Goal: Browse casually

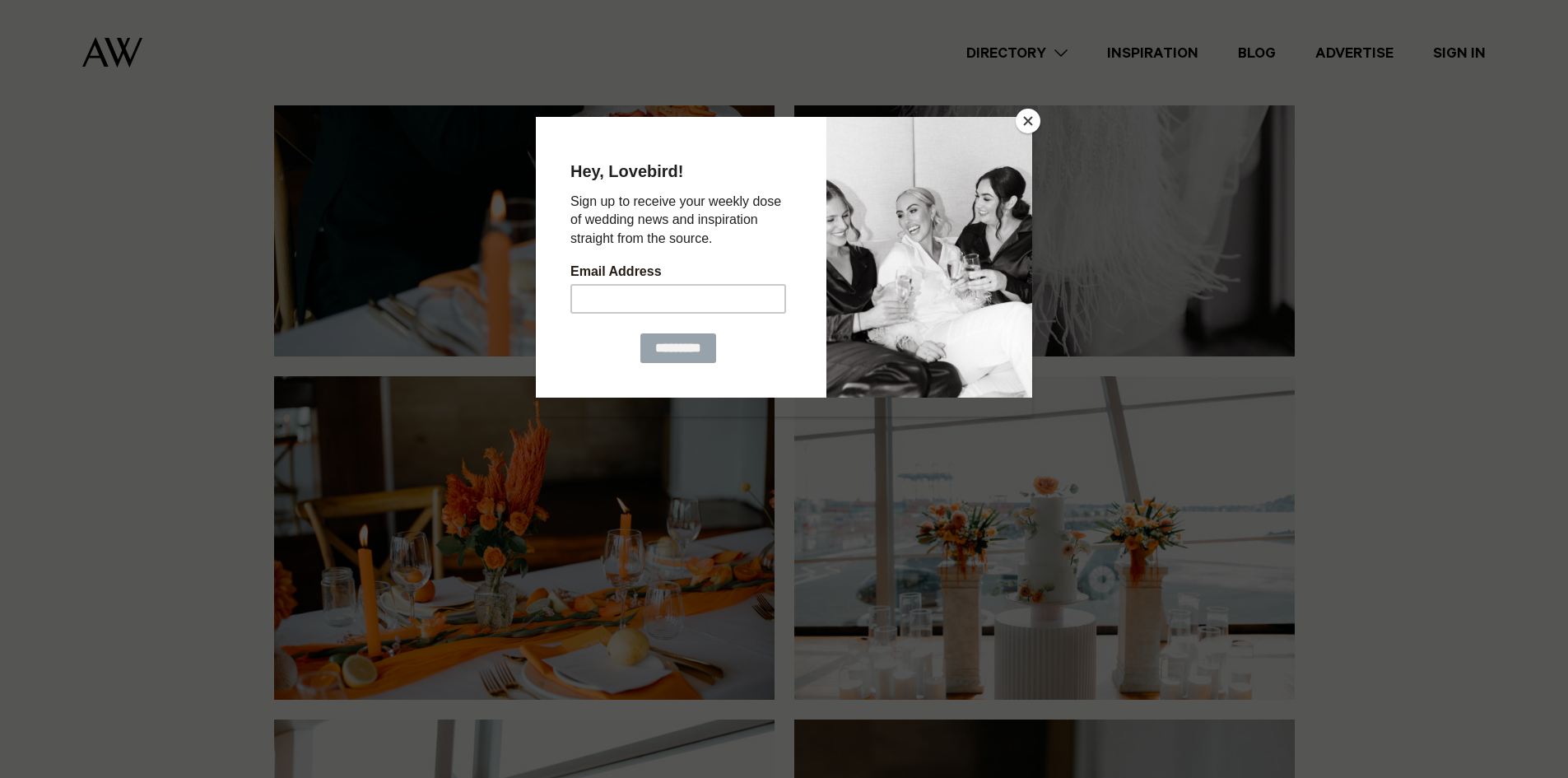
scroll to position [5595, 0]
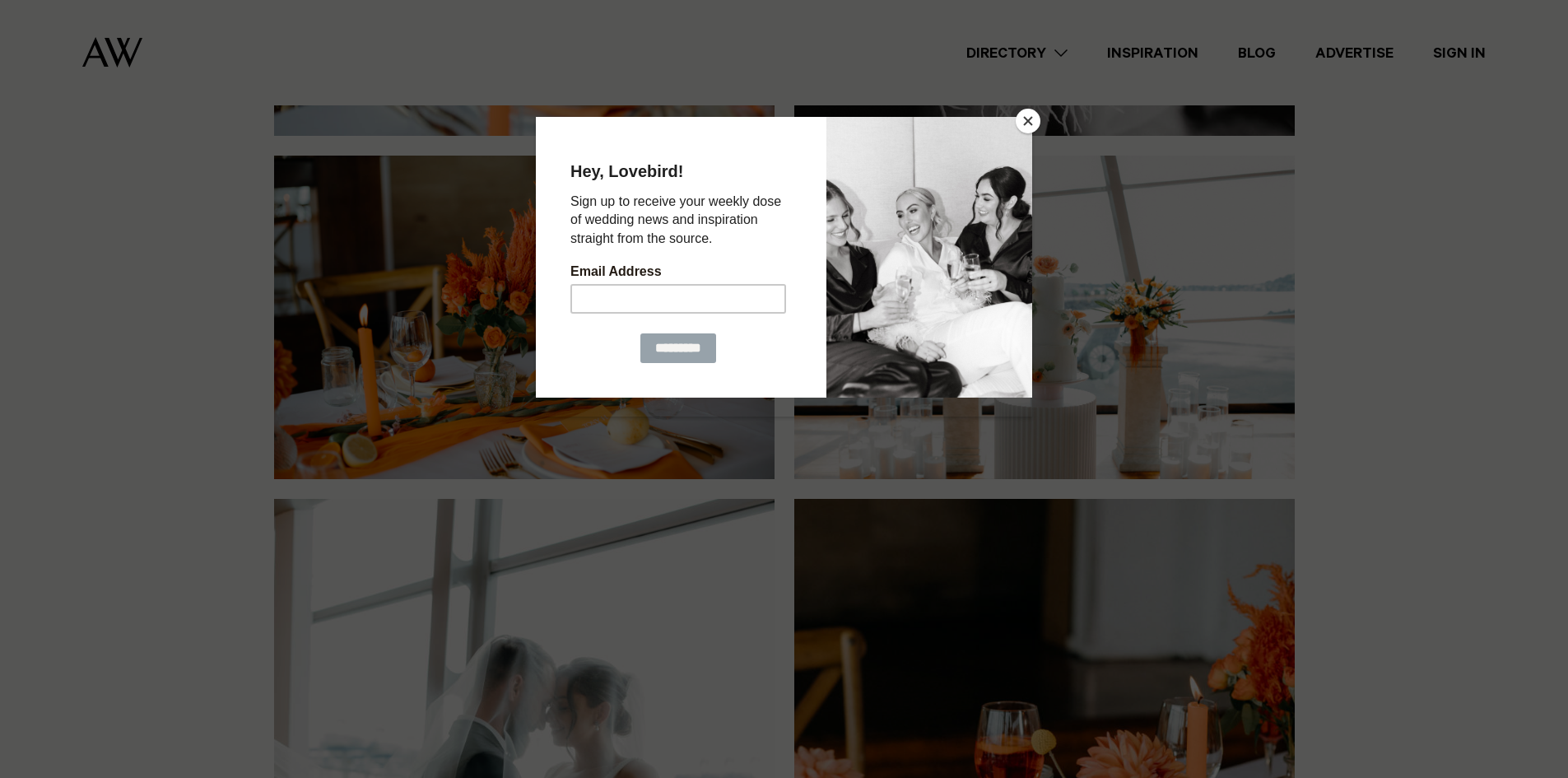
click at [1031, 126] on button "Close" at bounding box center [1028, 120] width 25 height 25
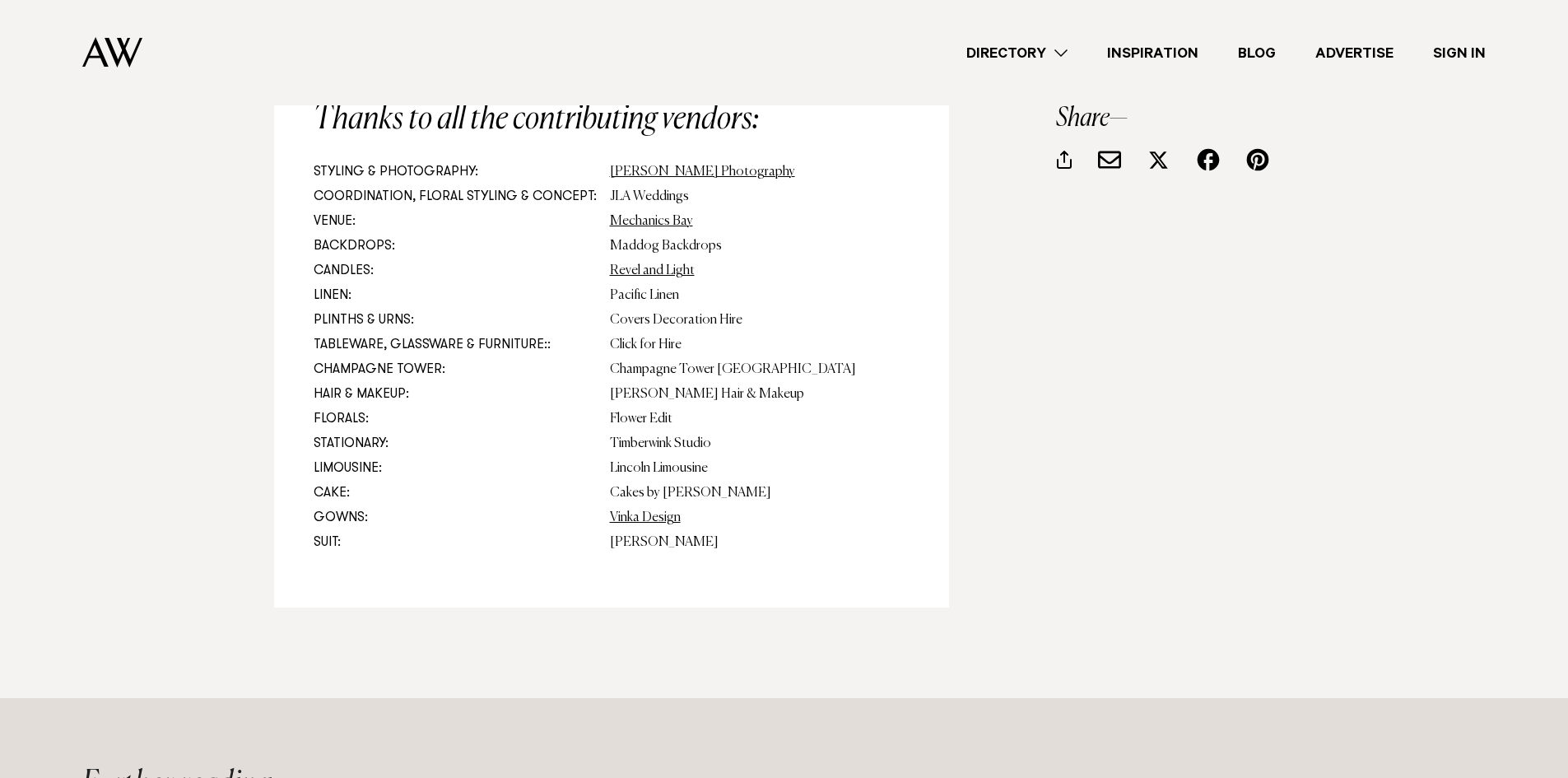
scroll to position [9462, 0]
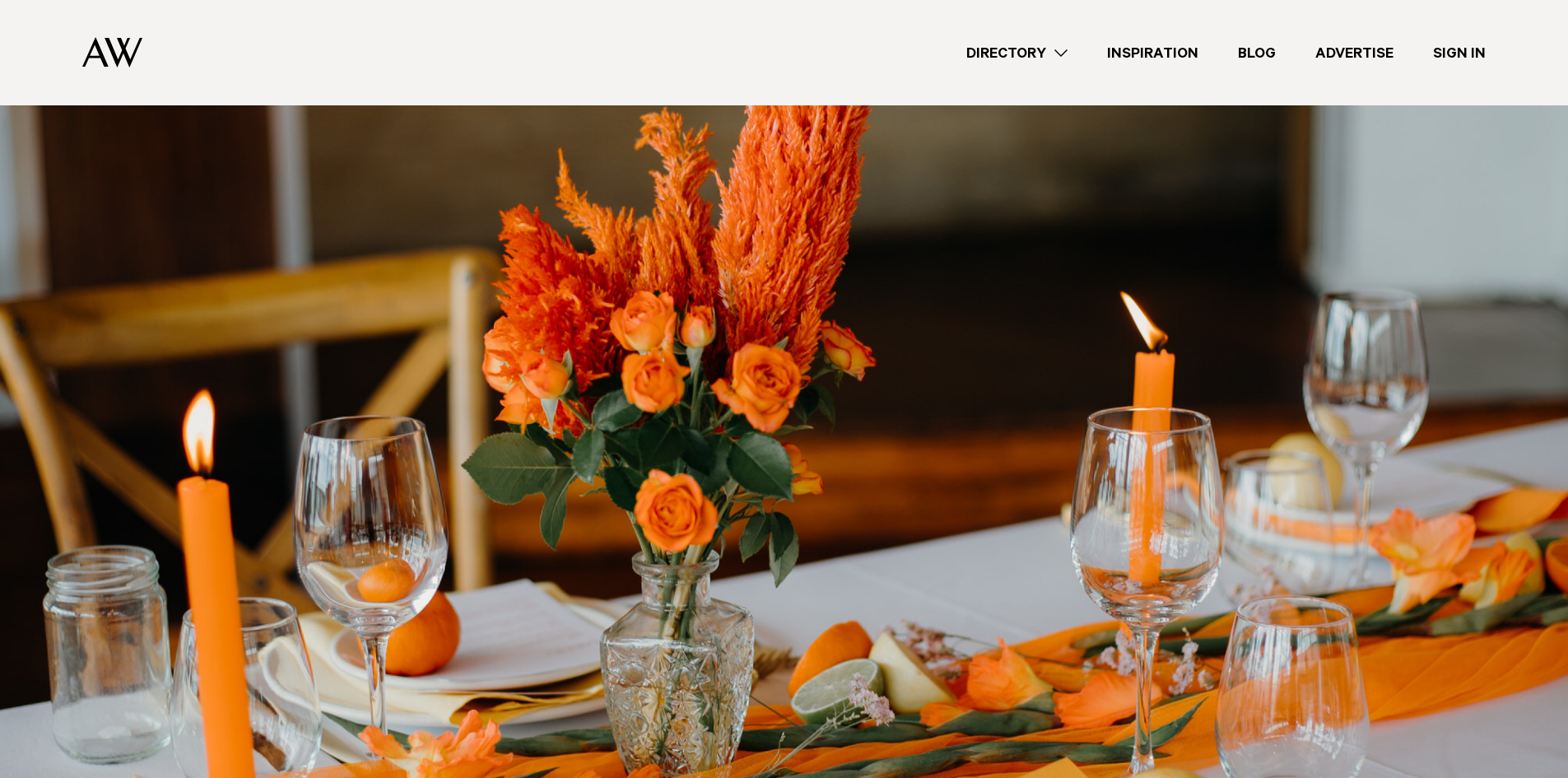
scroll to position [741, 0]
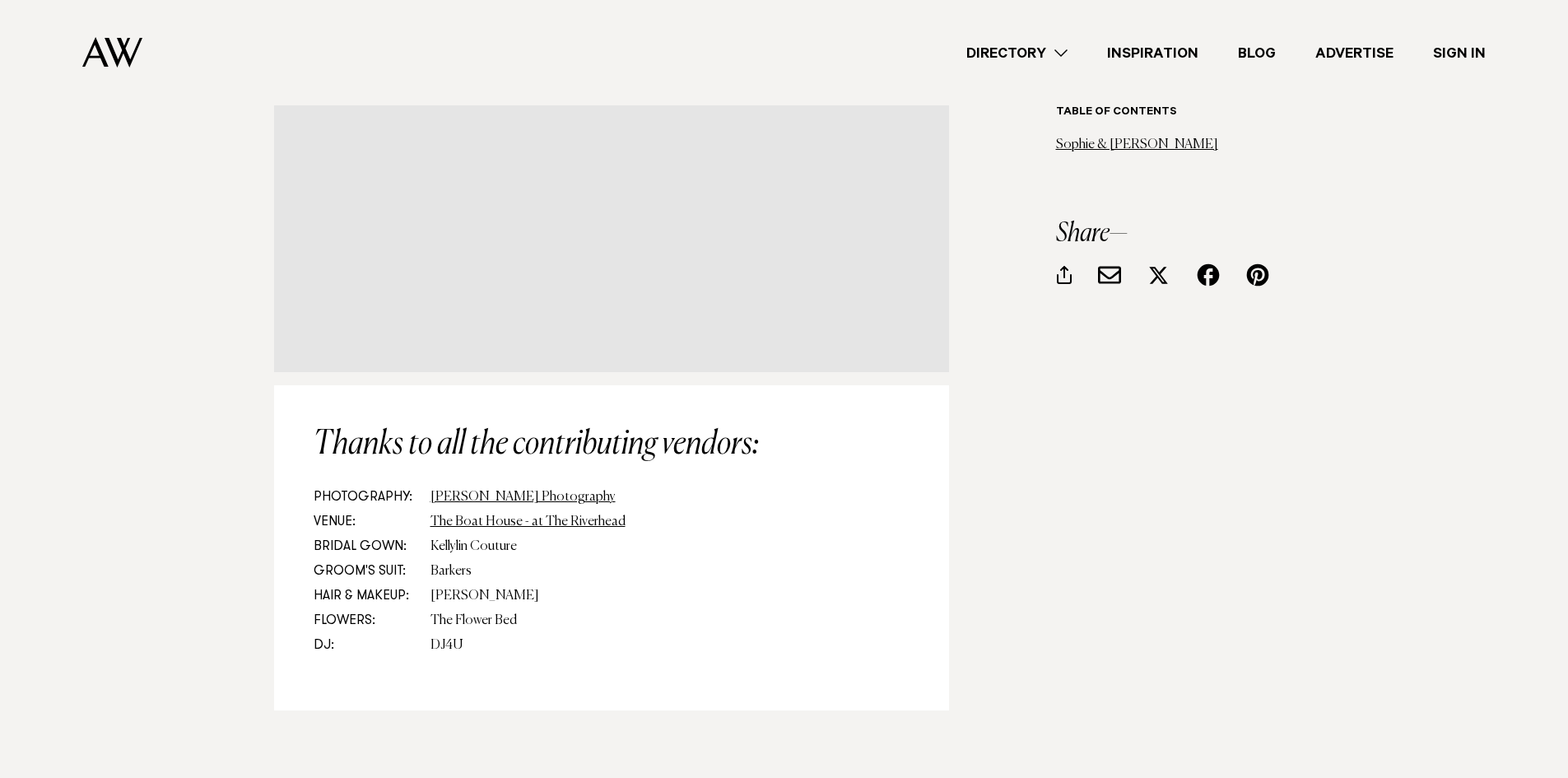
scroll to position [12340, 0]
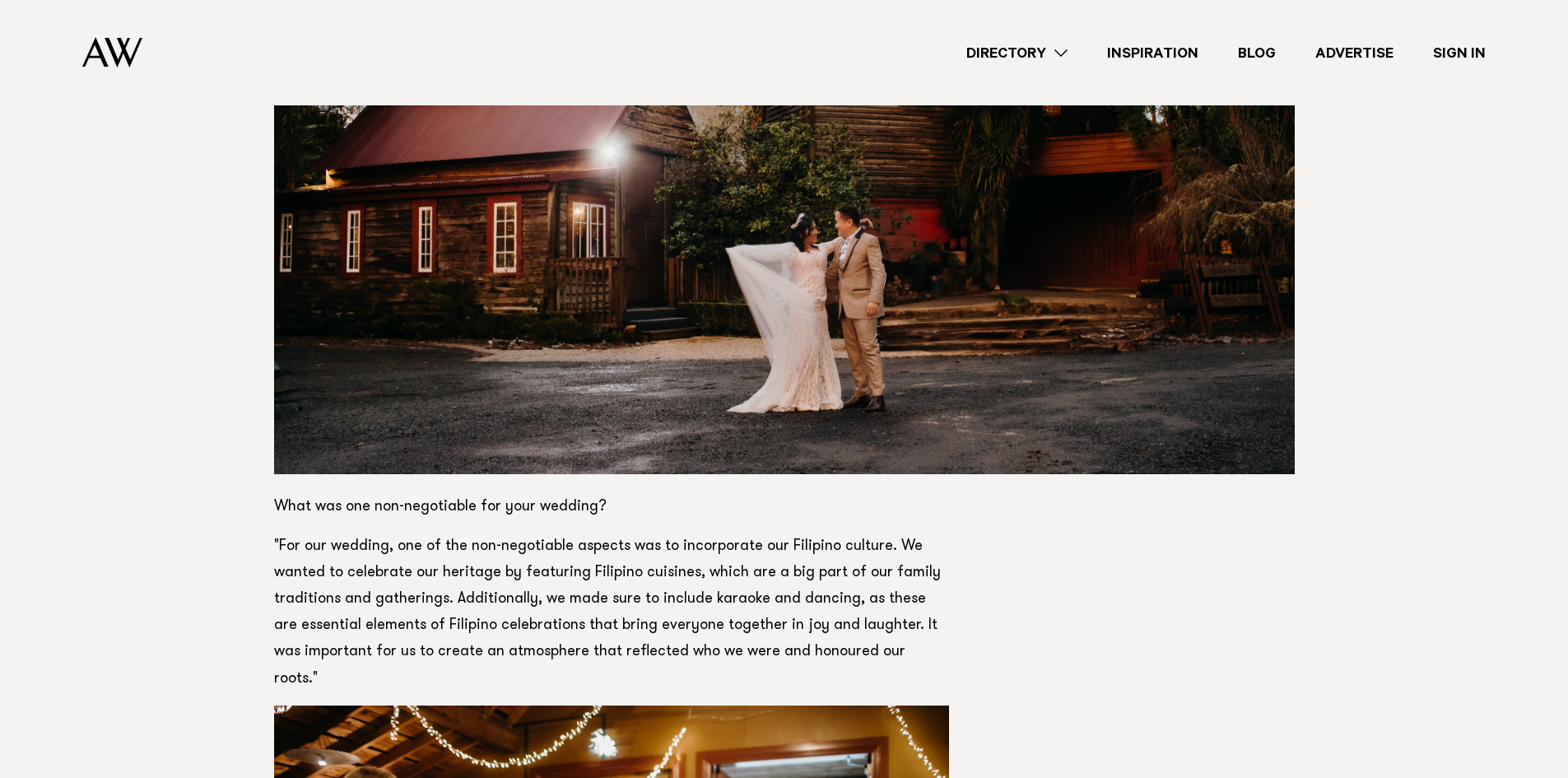
scroll to position [1646, 0]
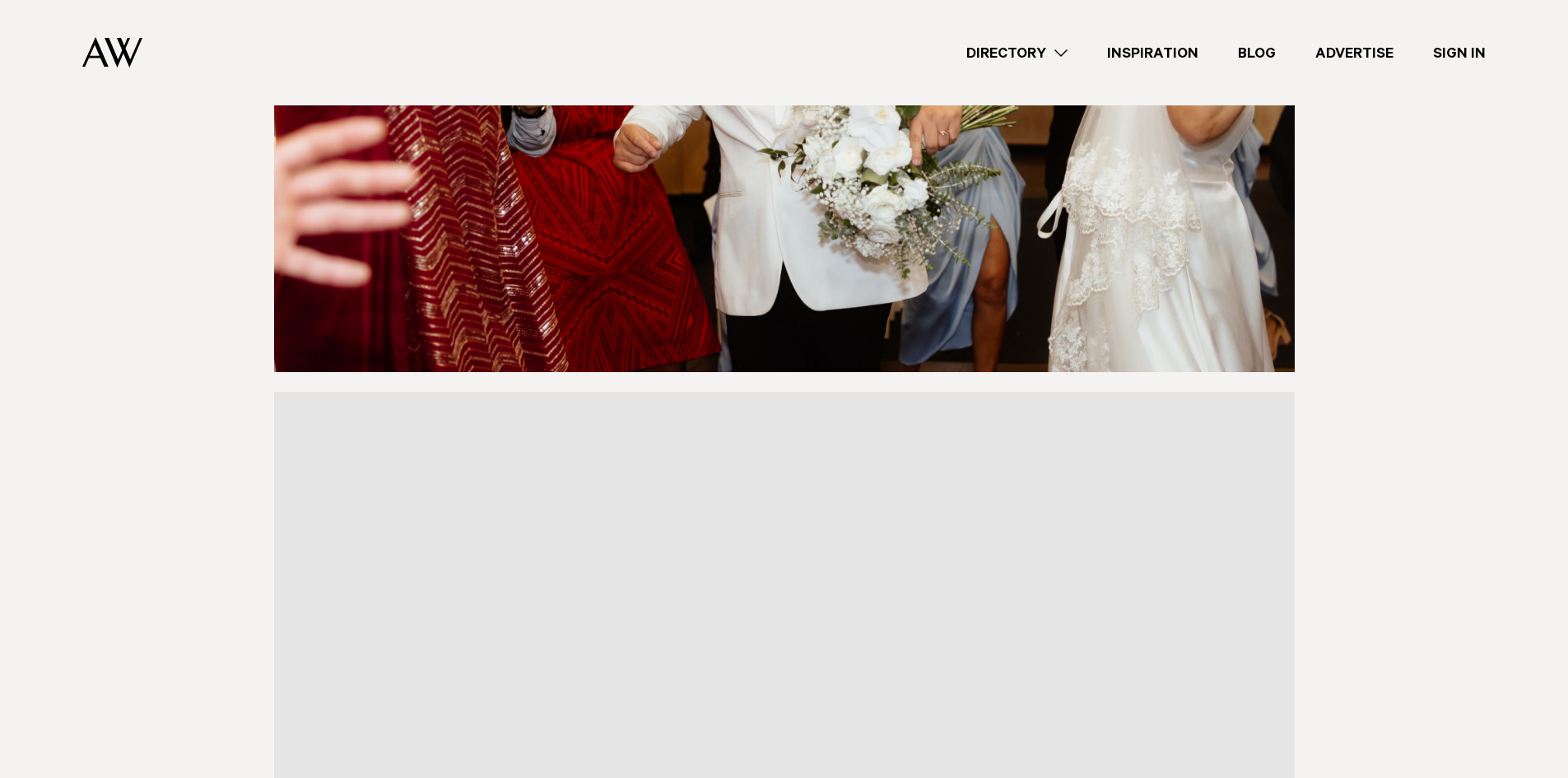
scroll to position [8965, 0]
